Goal: Find specific page/section: Find specific page/section

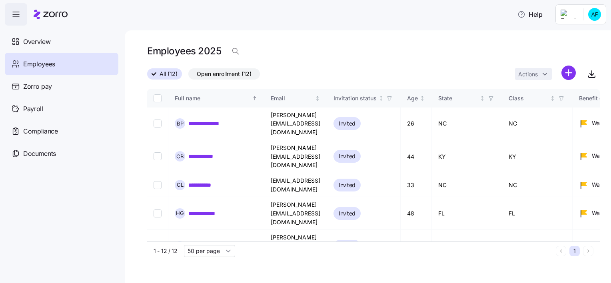
scroll to position [114, 0]
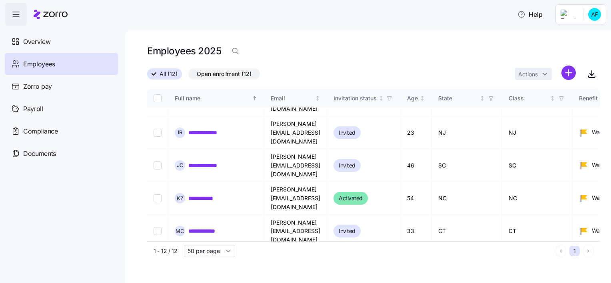
click at [42, 67] on span "Employees" at bounding box center [39, 64] width 32 height 10
